Goal: Information Seeking & Learning: Find specific fact

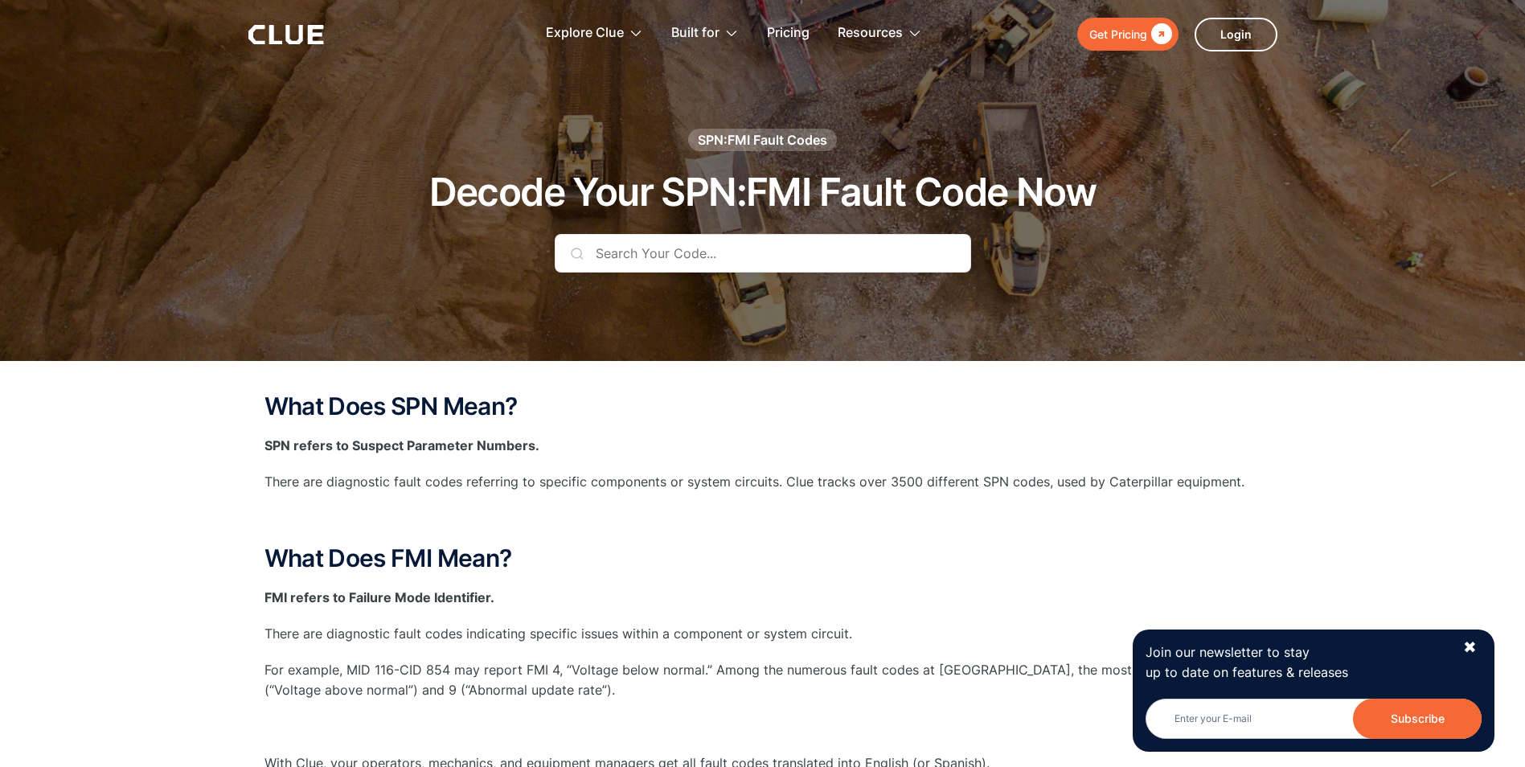
click at [657, 252] on input "text" at bounding box center [763, 253] width 416 height 39
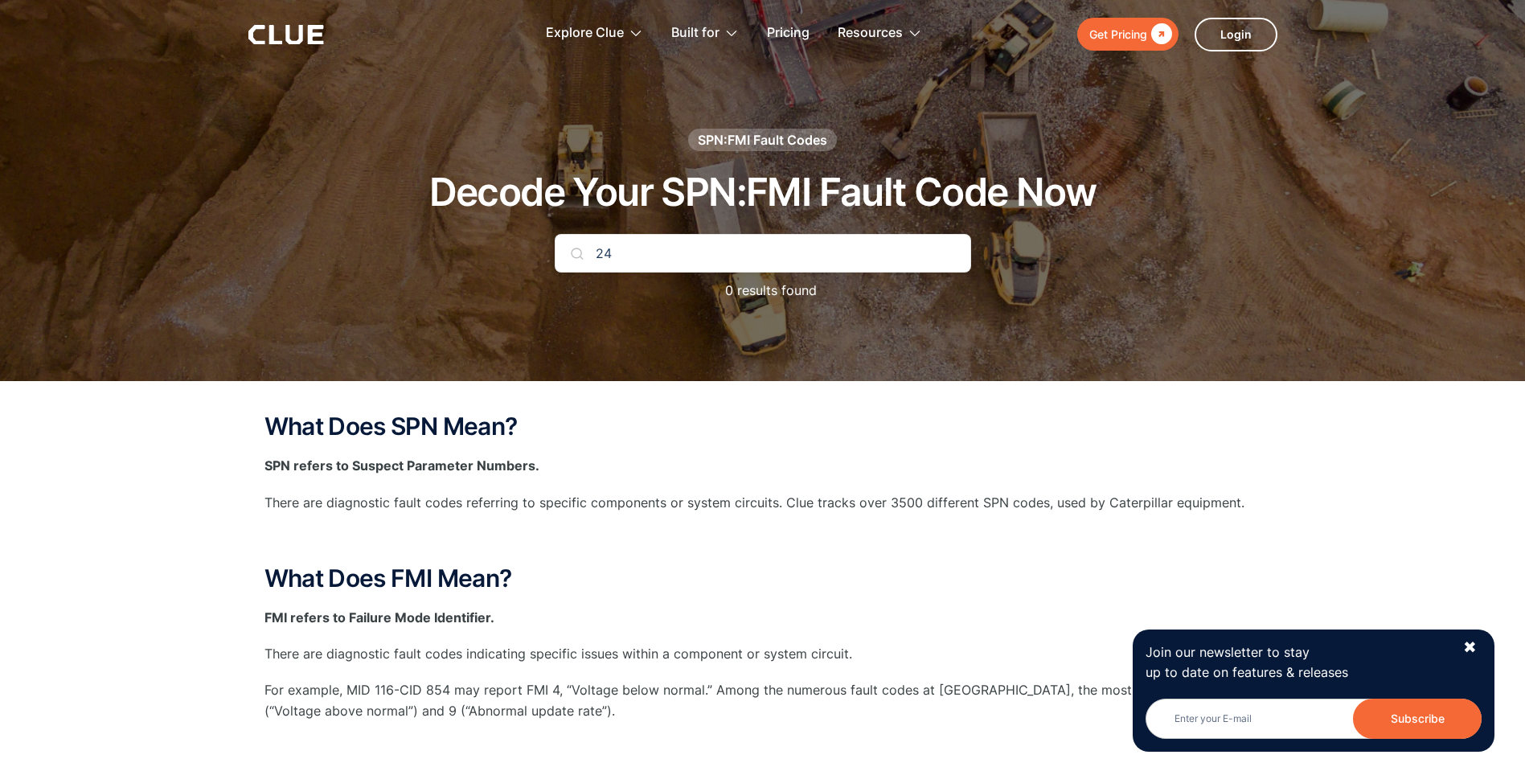
type input "2"
type input "8"
click at [801, 293] on p "29 results found" at bounding box center [763, 290] width 116 height 20
click at [767, 285] on p "29 results found" at bounding box center [763, 290] width 116 height 20
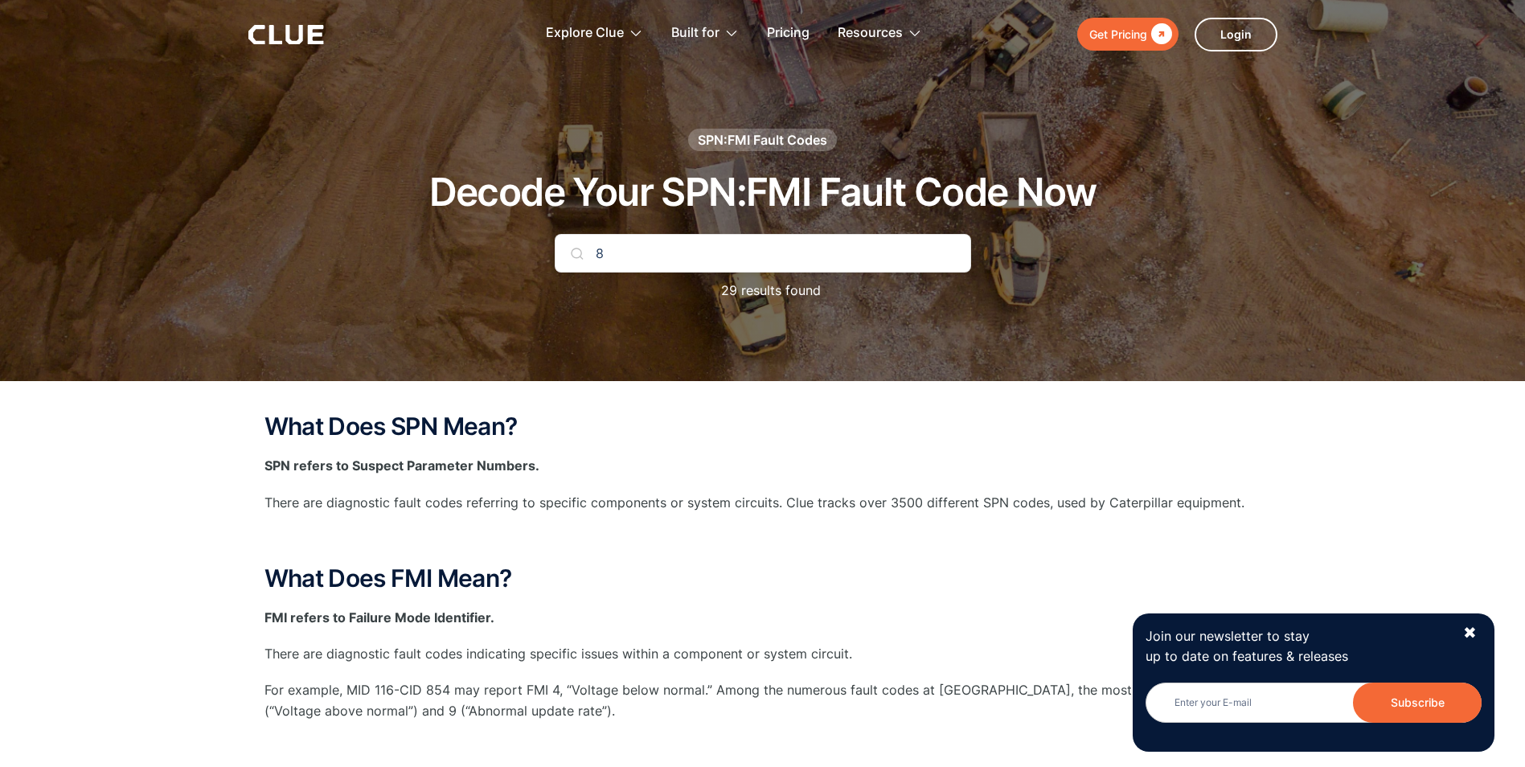
click at [625, 257] on input "8" at bounding box center [763, 253] width 416 height 39
click at [644, 255] on input "173" at bounding box center [763, 253] width 416 height 39
click at [710, 289] on p "0 results found" at bounding box center [763, 290] width 108 height 20
click at [666, 249] on input "173" at bounding box center [763, 253] width 416 height 39
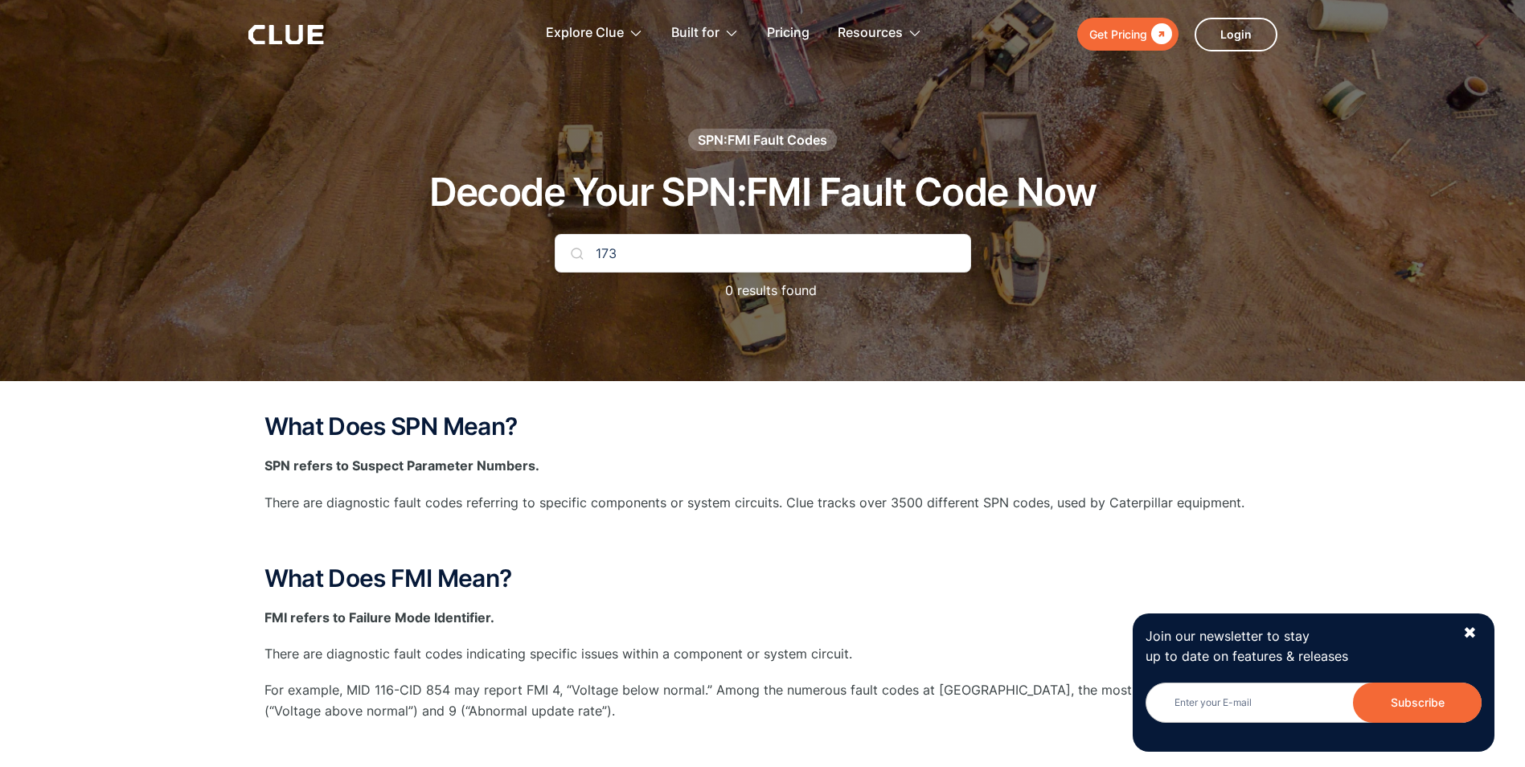
click at [666, 249] on input "173" at bounding box center [763, 253] width 416 height 39
click at [678, 261] on input "173" at bounding box center [763, 253] width 416 height 39
click at [737, 357] on div at bounding box center [762, 190] width 1525 height 381
click at [640, 262] on input "173" at bounding box center [763, 253] width 416 height 39
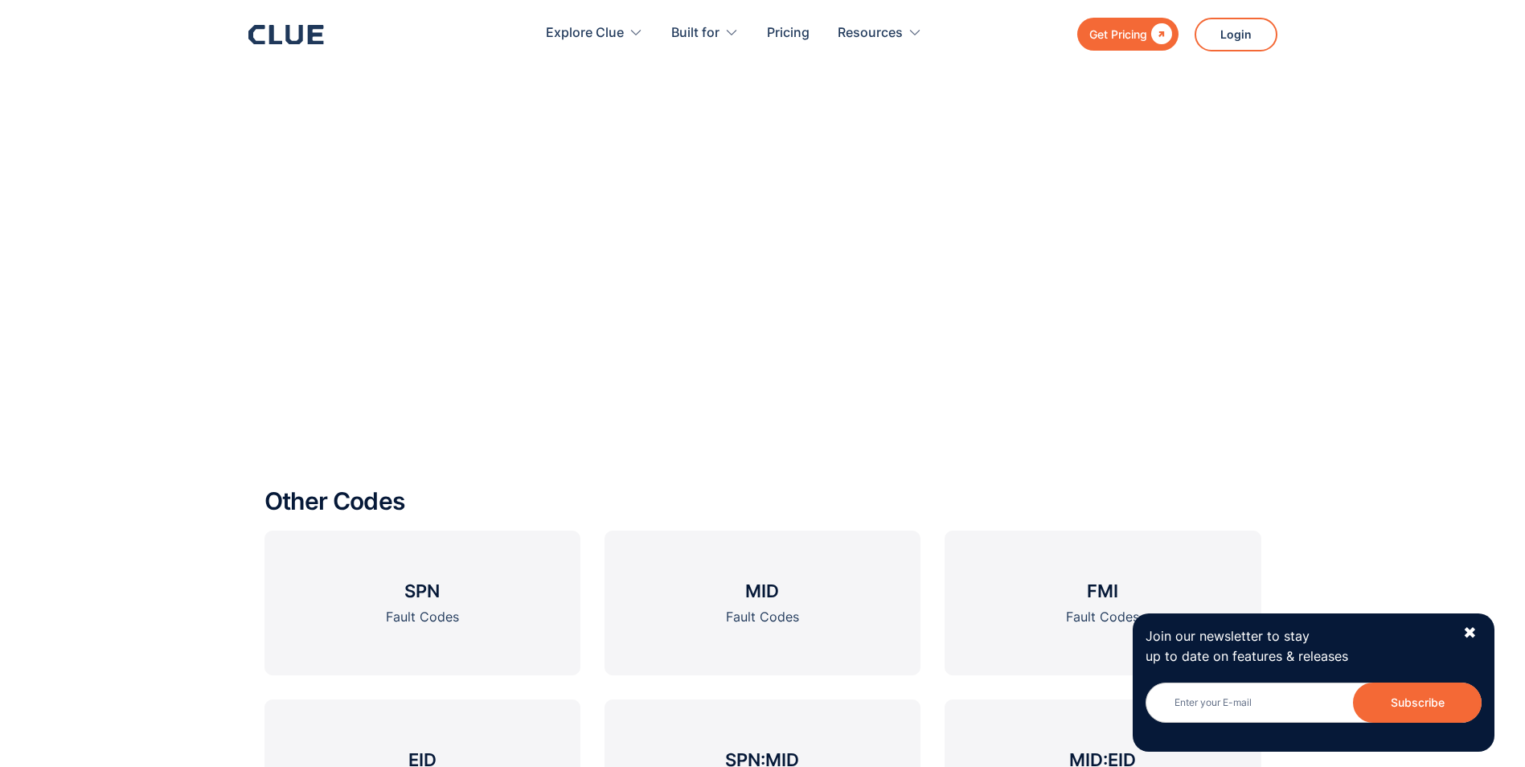
scroll to position [2170, 0]
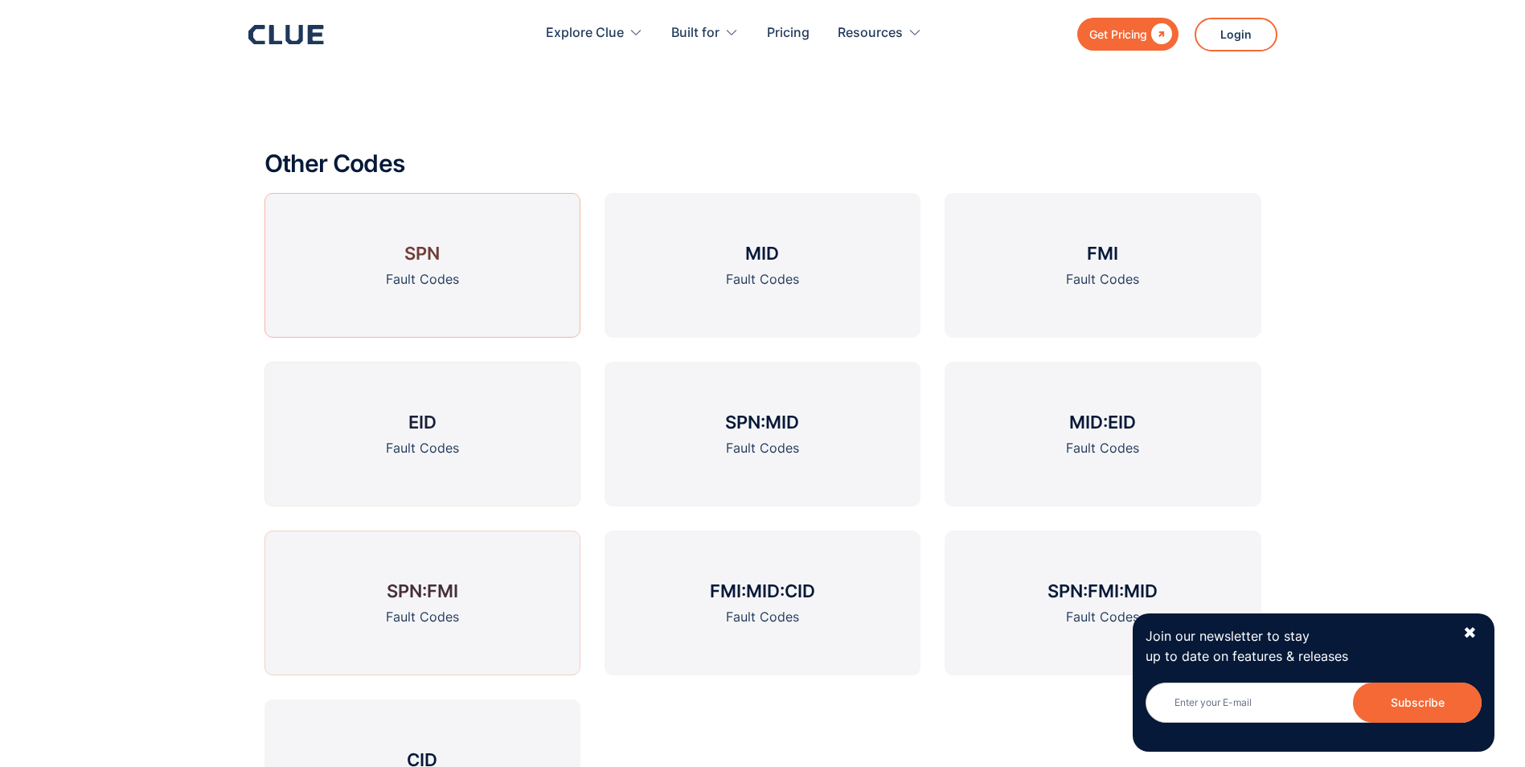
type input "17"
click at [391, 256] on link "SPN Fault Codes" at bounding box center [422, 265] width 316 height 145
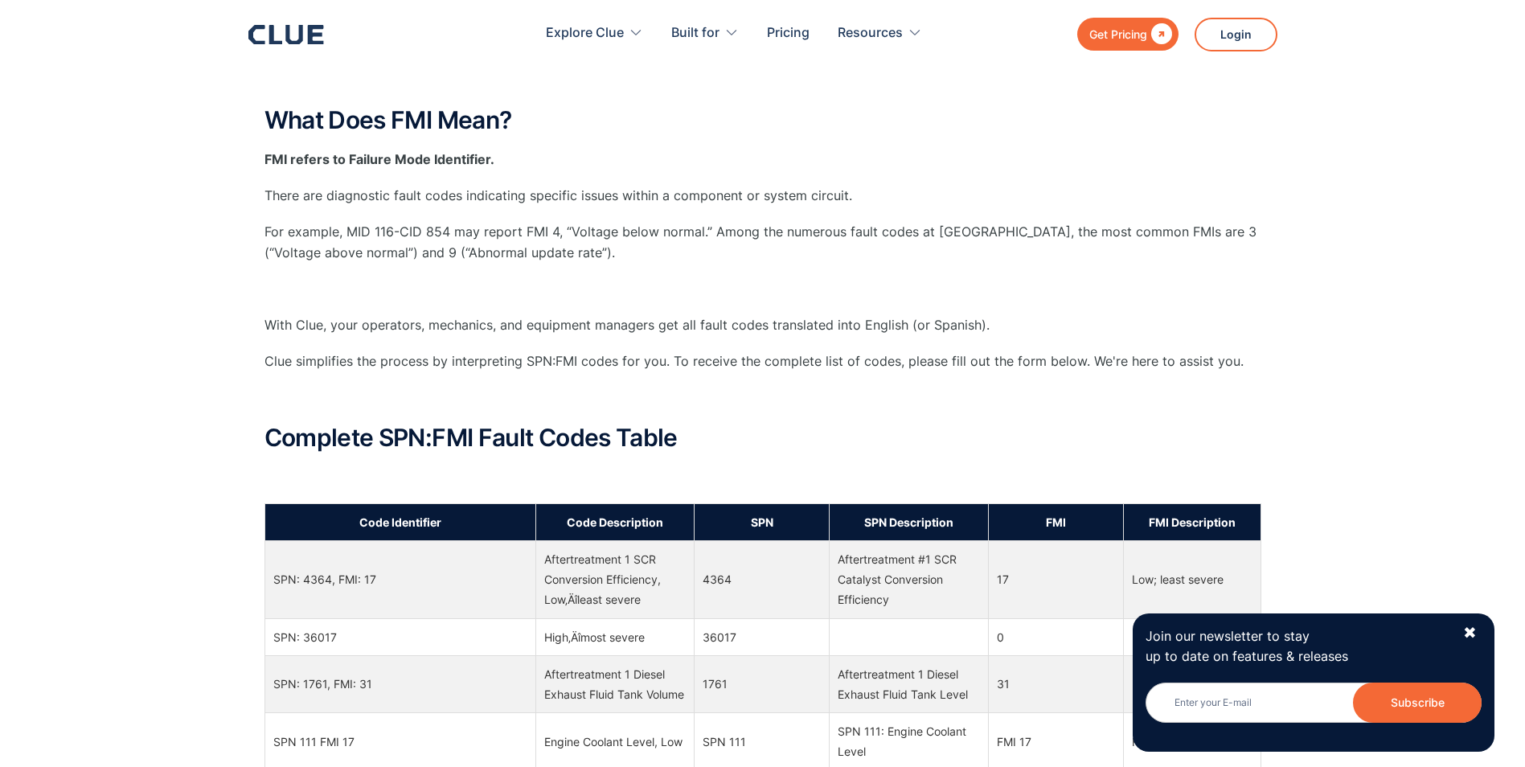
scroll to position [321, 0]
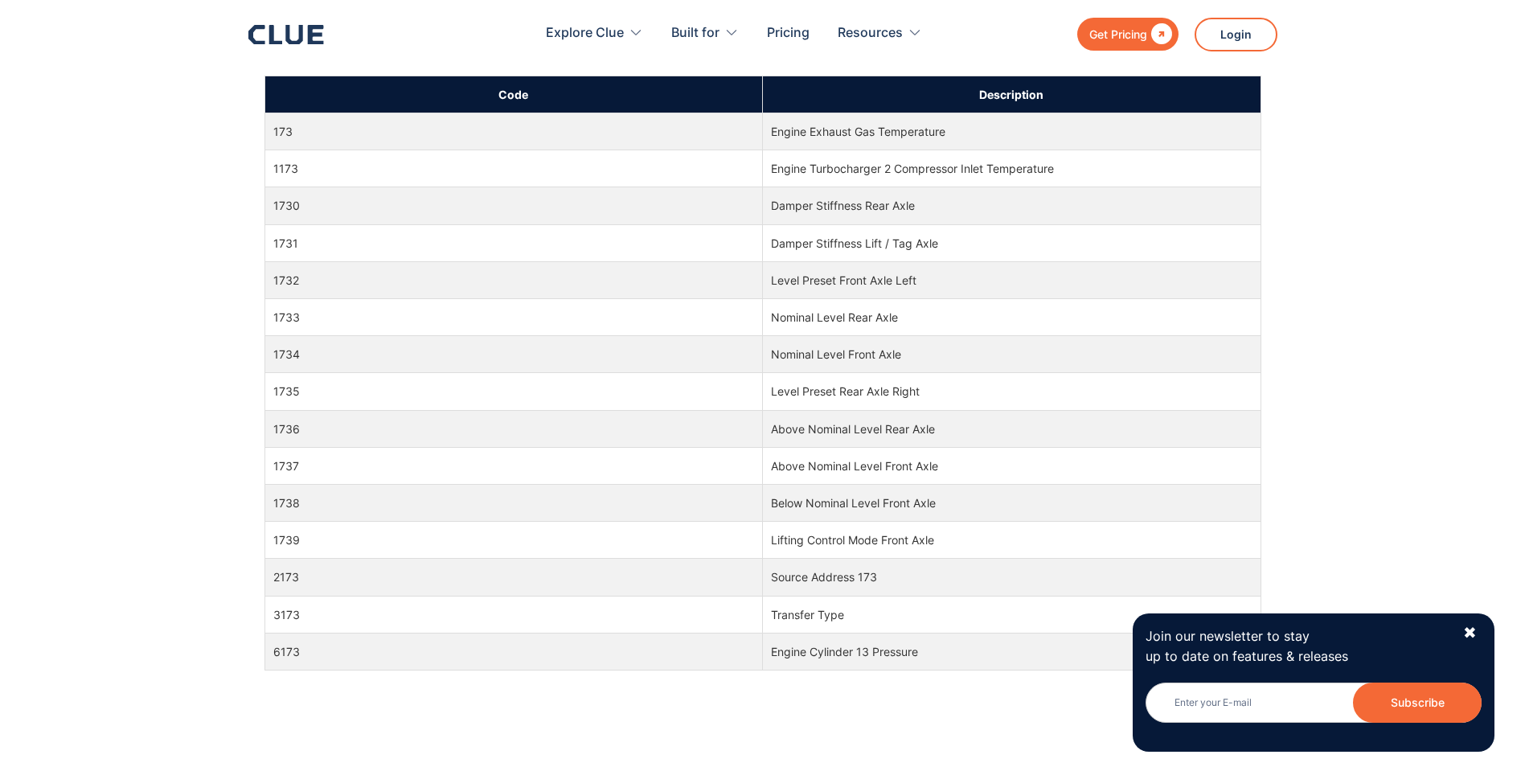
scroll to position [563, 0]
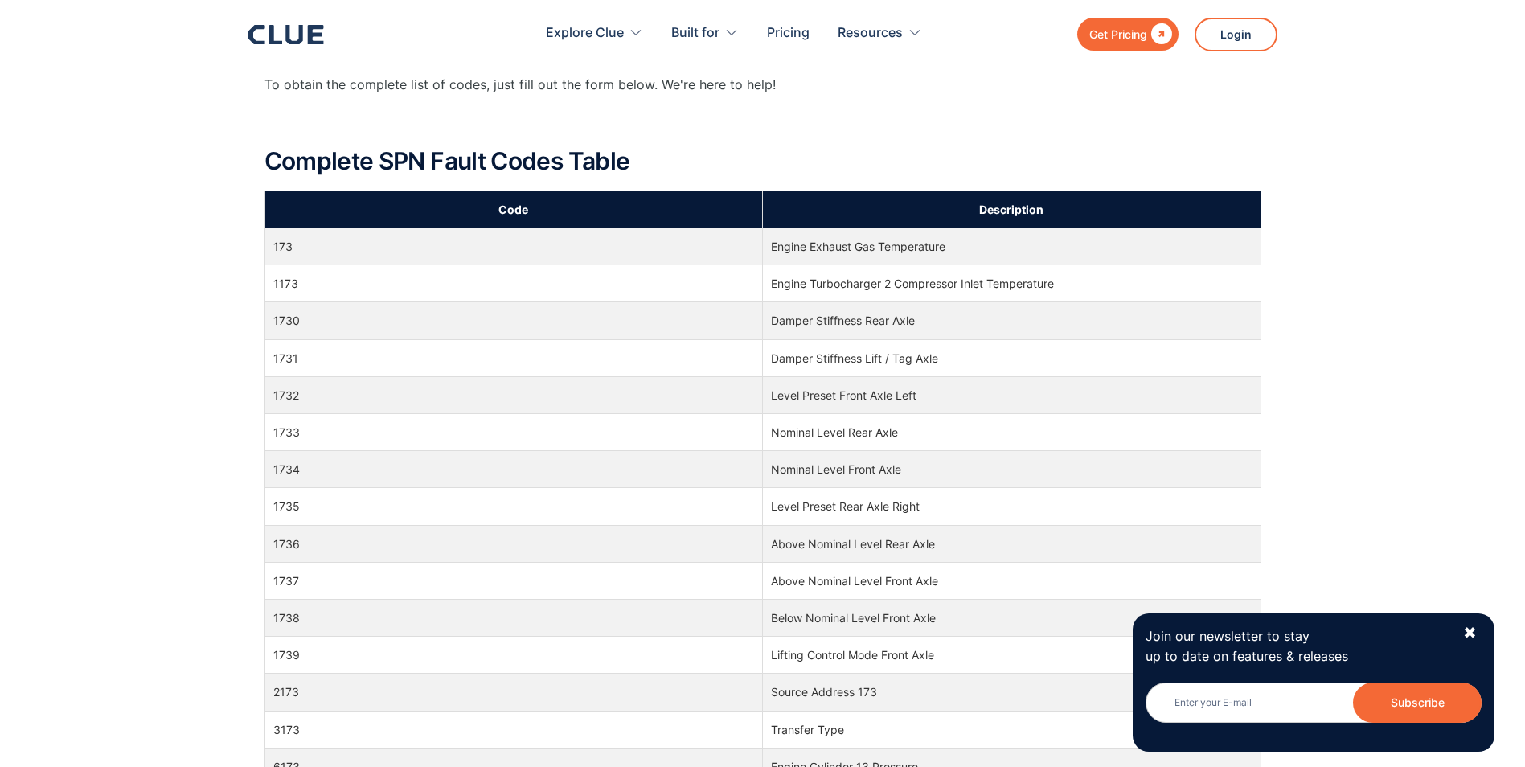
click at [870, 246] on td "Engine Exhaust Gas Temperature" at bounding box center [1012, 246] width 498 height 37
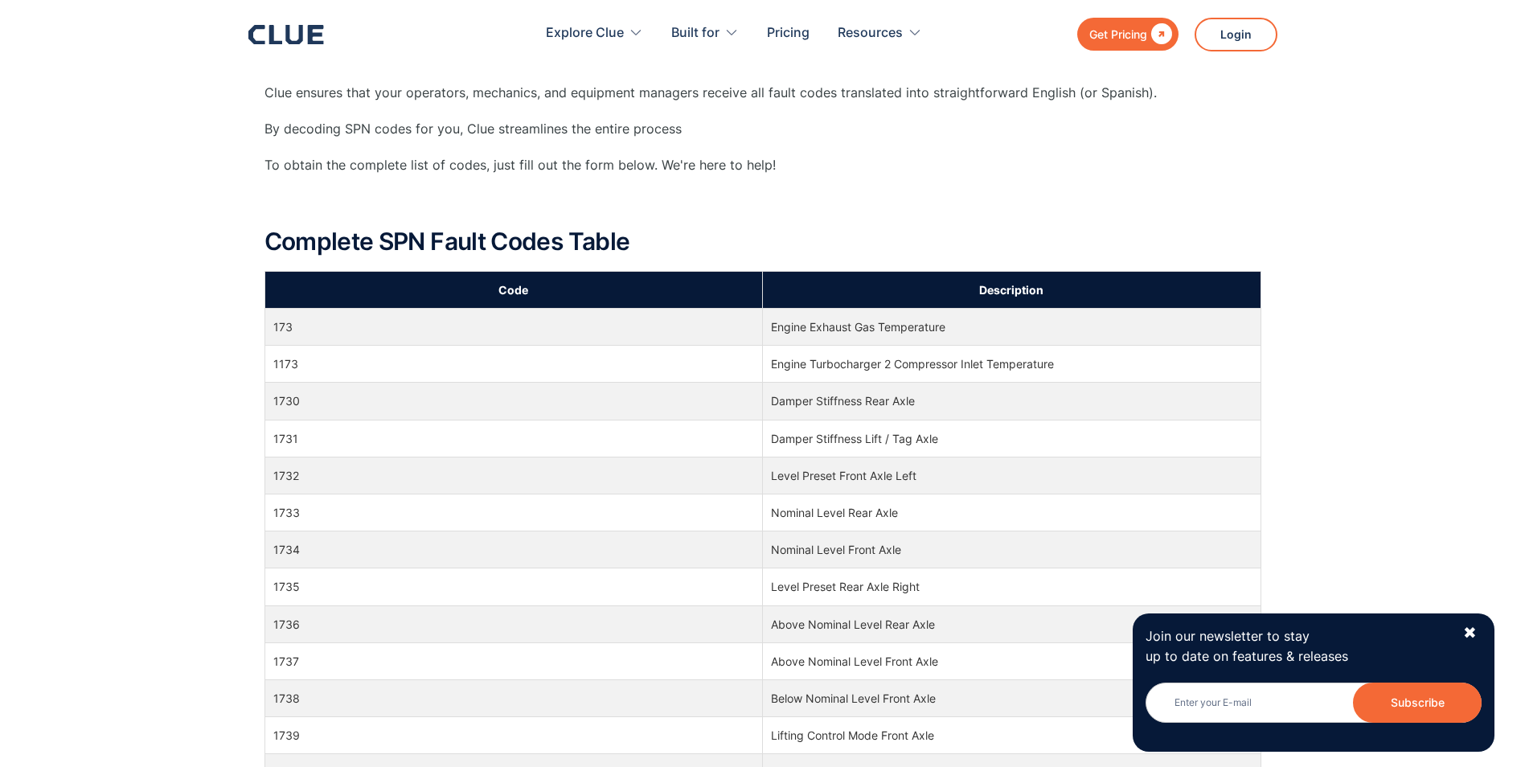
scroll to position [402, 0]
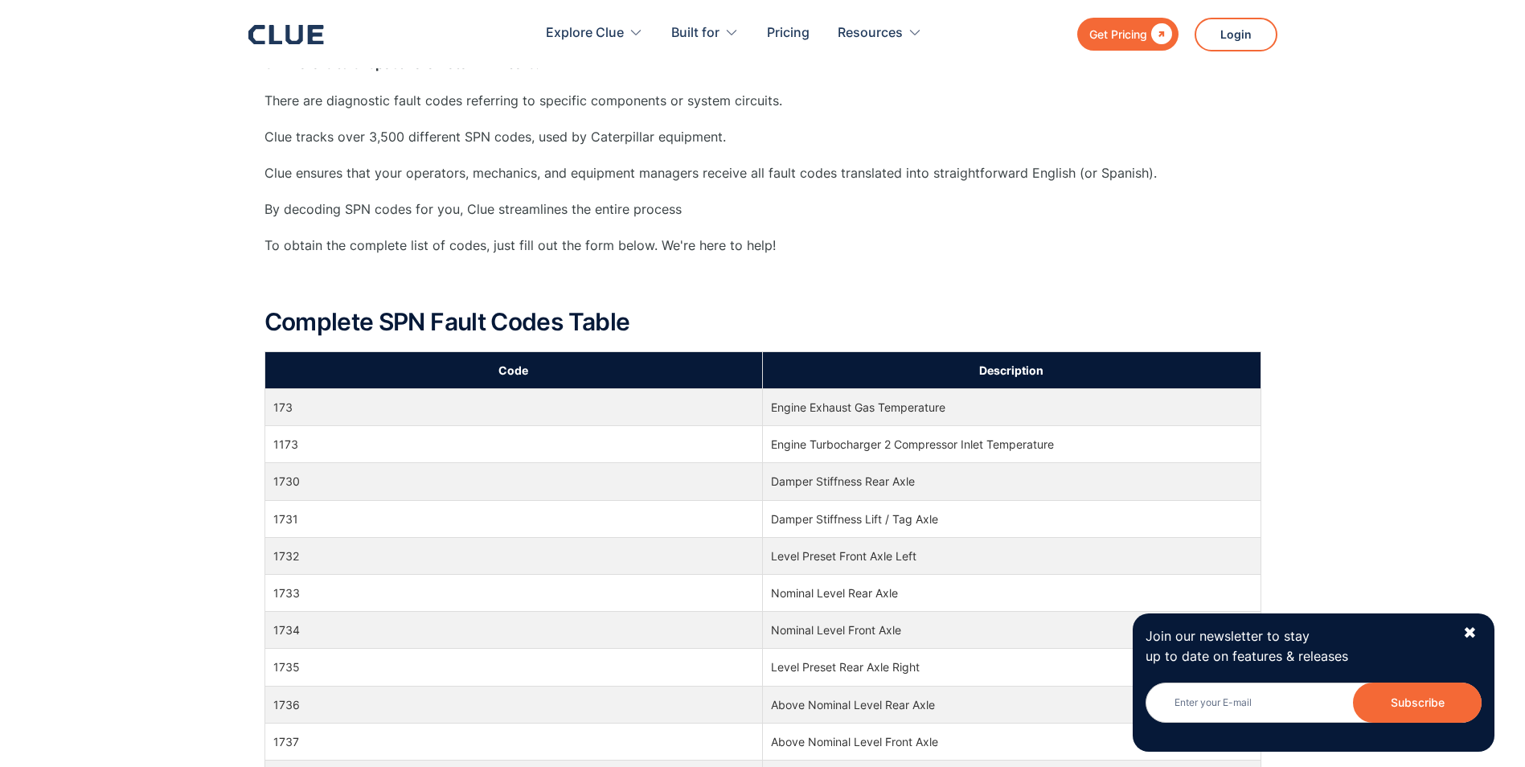
click at [281, 404] on td "173" at bounding box center [513, 407] width 498 height 37
click at [809, 410] on td "Engine Exhaust Gas Temperature" at bounding box center [1012, 407] width 498 height 37
click at [809, 409] on td "Engine Exhaust Gas Temperature" at bounding box center [1012, 407] width 498 height 37
drag, startPoint x: 809, startPoint y: 409, endPoint x: 857, endPoint y: 411, distance: 48.3
click at [857, 411] on td "Engine Exhaust Gas Temperature" at bounding box center [1012, 407] width 498 height 37
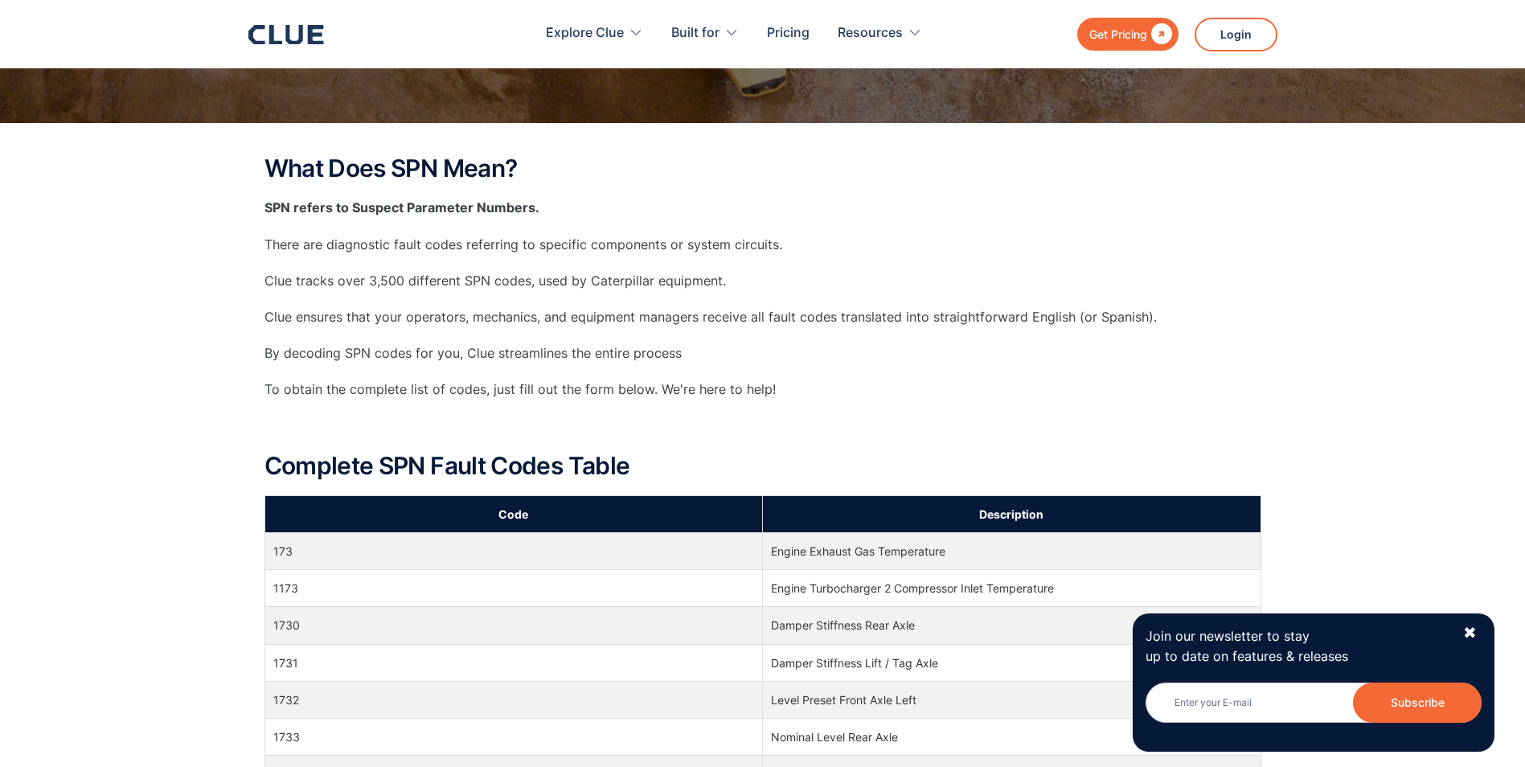
scroll to position [0, 0]
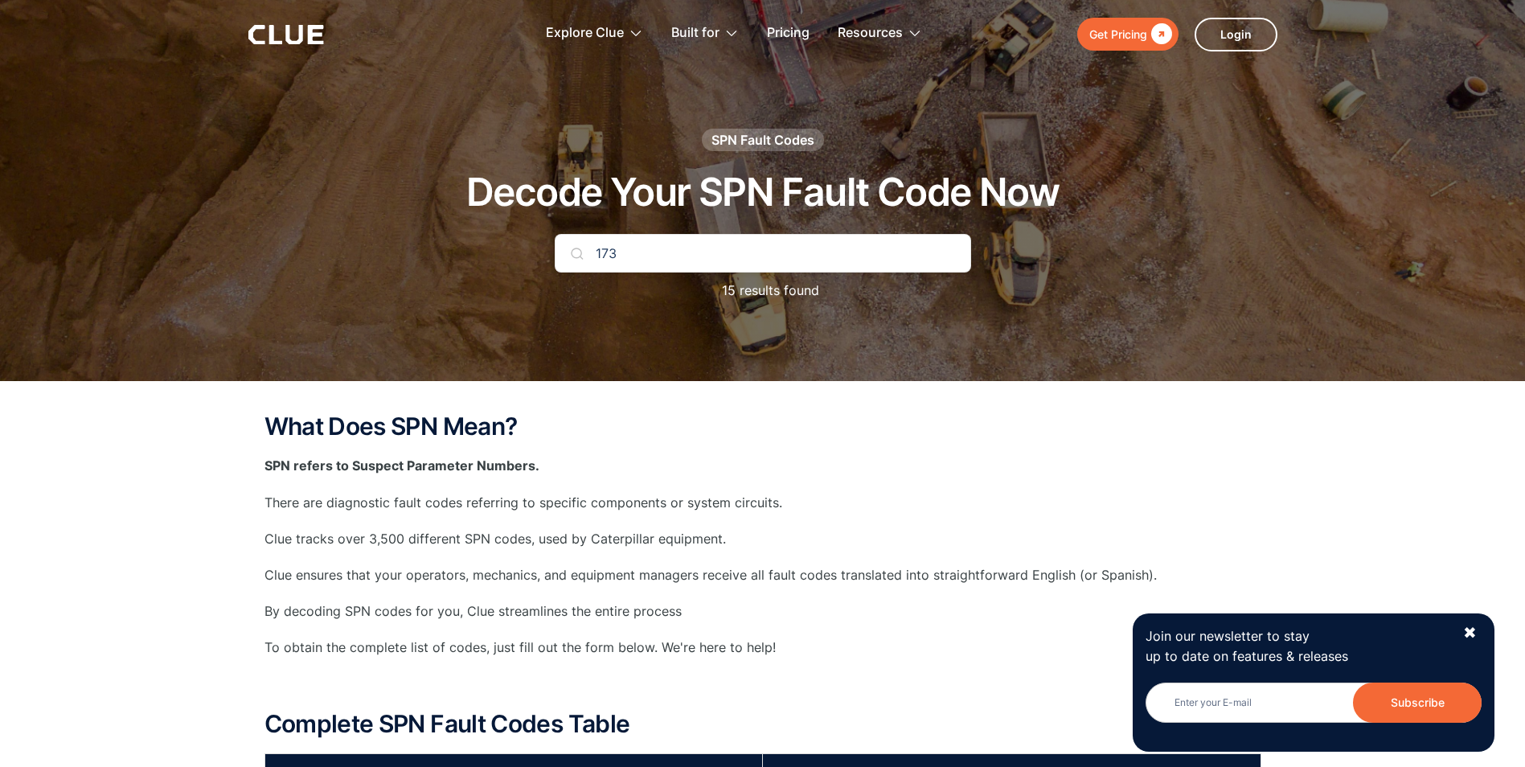
drag, startPoint x: 630, startPoint y: 261, endPoint x: 564, endPoint y: 261, distance: 65.9
click at [564, 261] on input "173" at bounding box center [763, 253] width 416 height 39
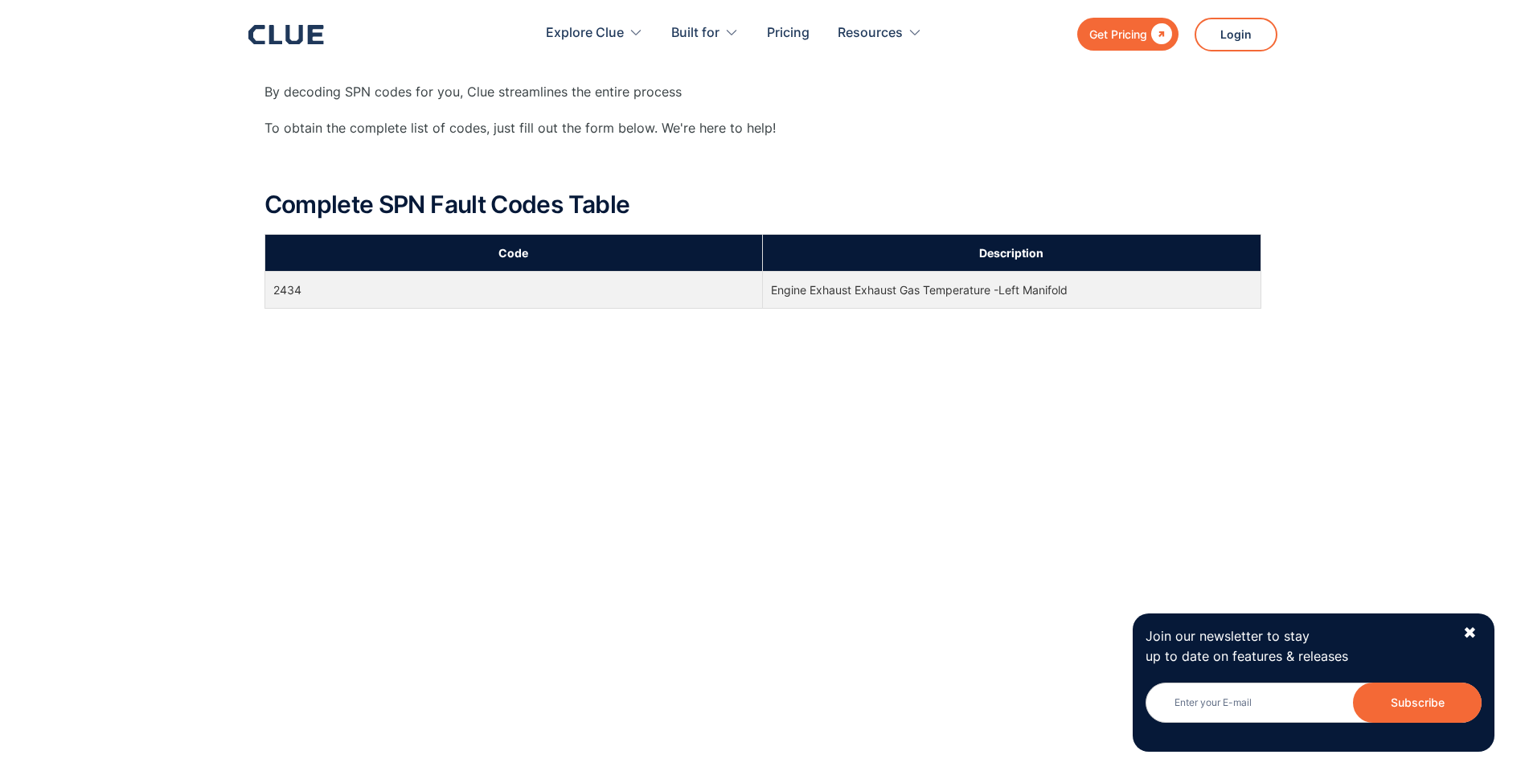
scroll to position [643, 0]
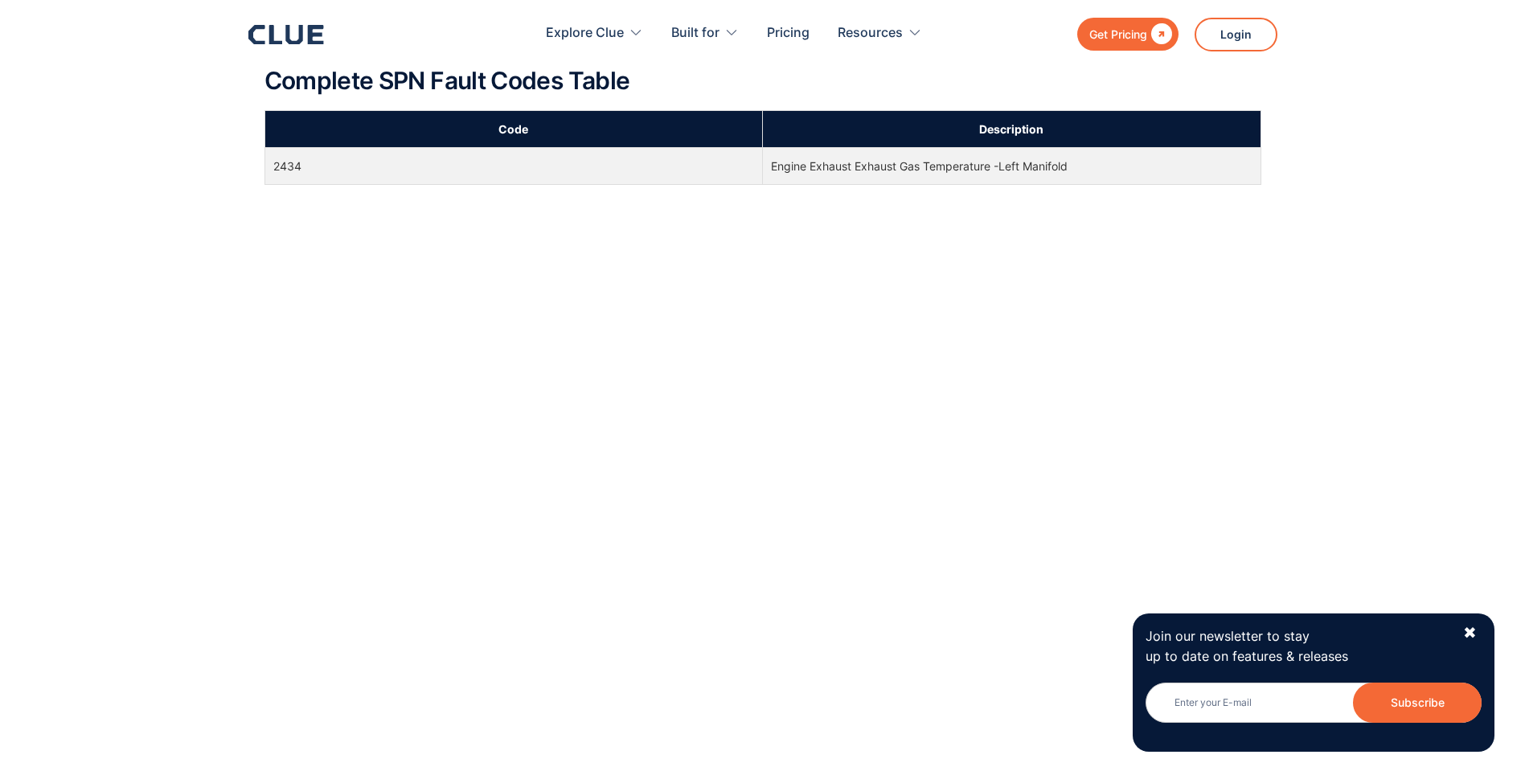
type input "2434"
click at [280, 163] on td "2434" at bounding box center [513, 166] width 498 height 37
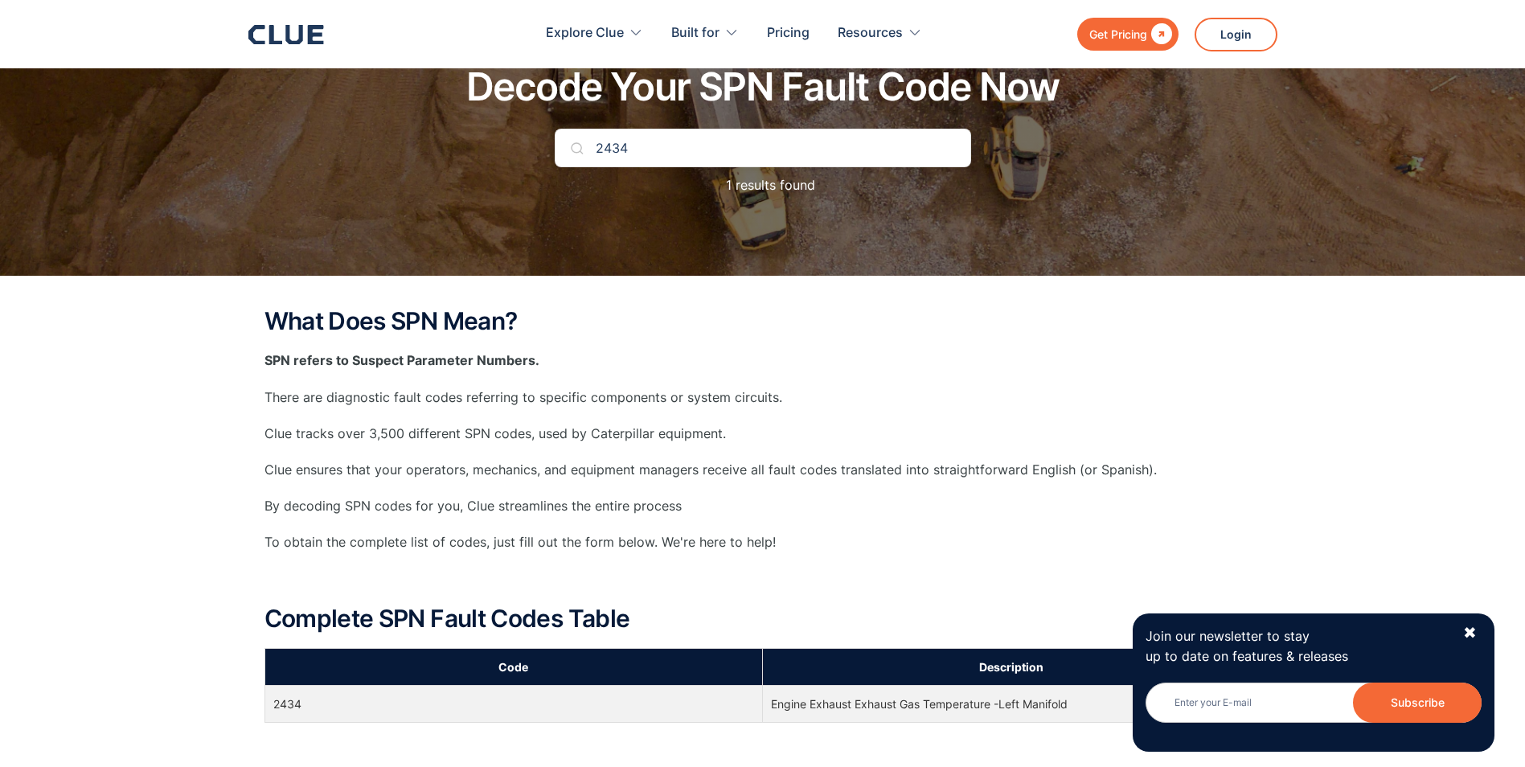
scroll to position [0, 0]
